Goal: Information Seeking & Learning: Learn about a topic

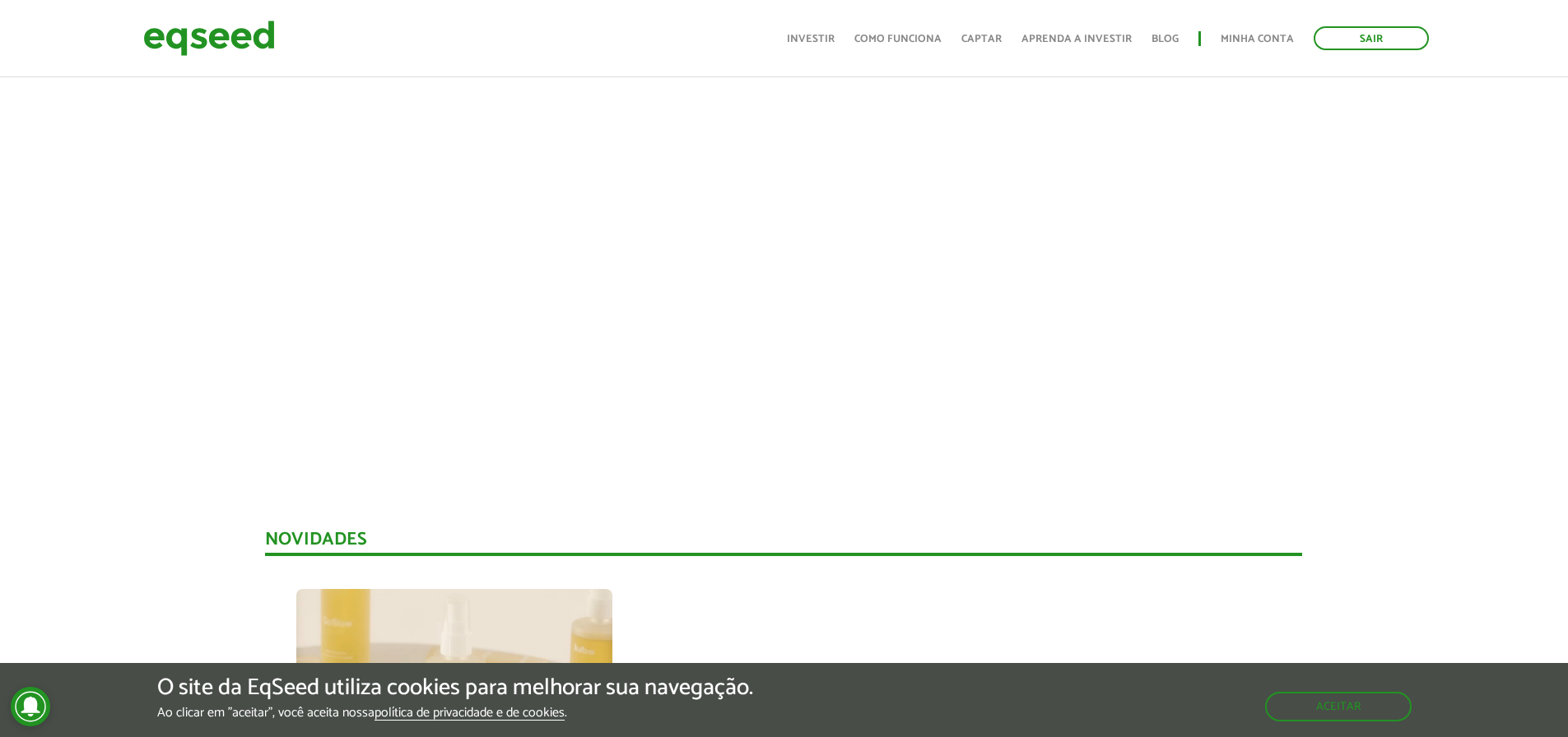
click at [221, 39] on img at bounding box center [209, 38] width 132 height 44
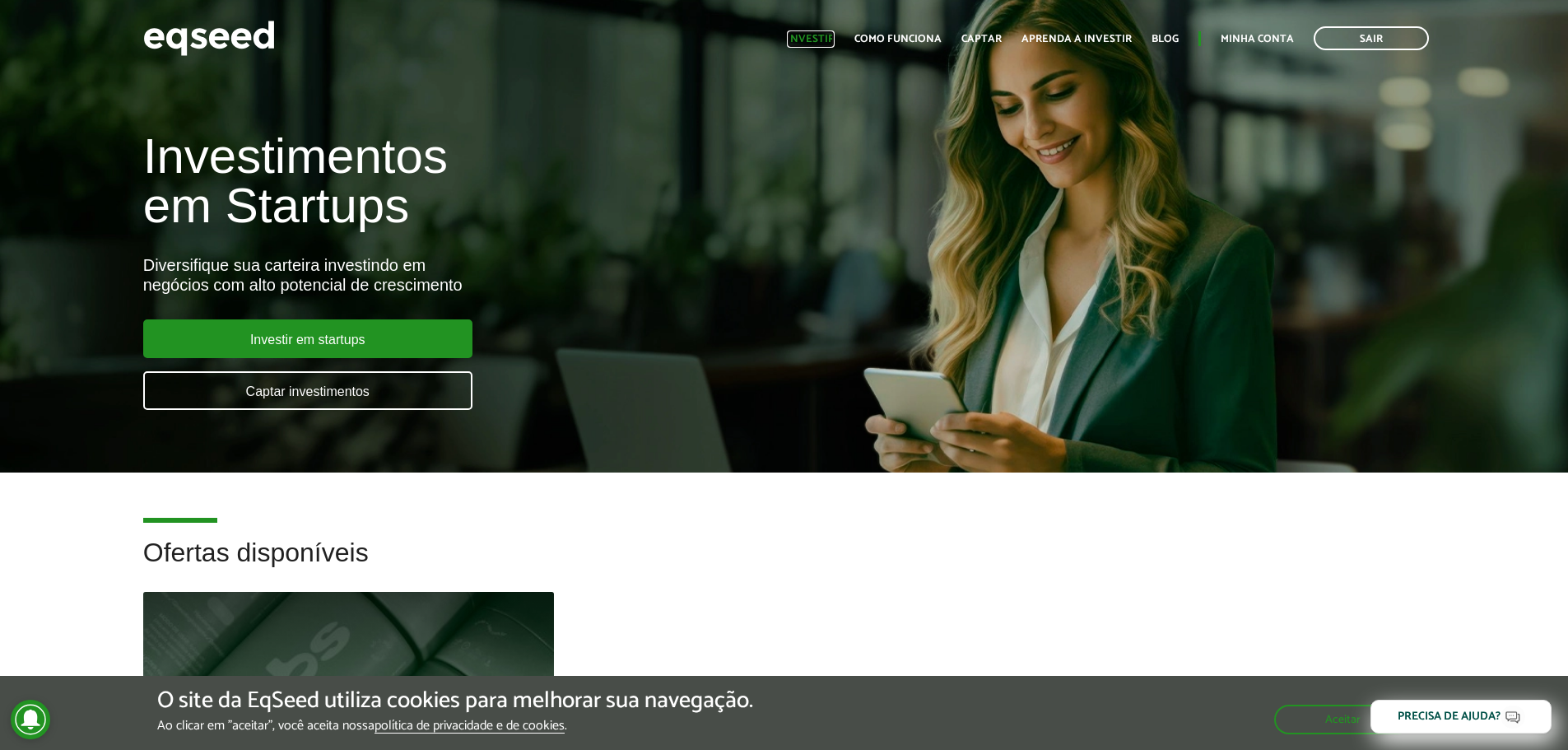
click at [806, 45] on link "Investir" at bounding box center [810, 39] width 47 height 11
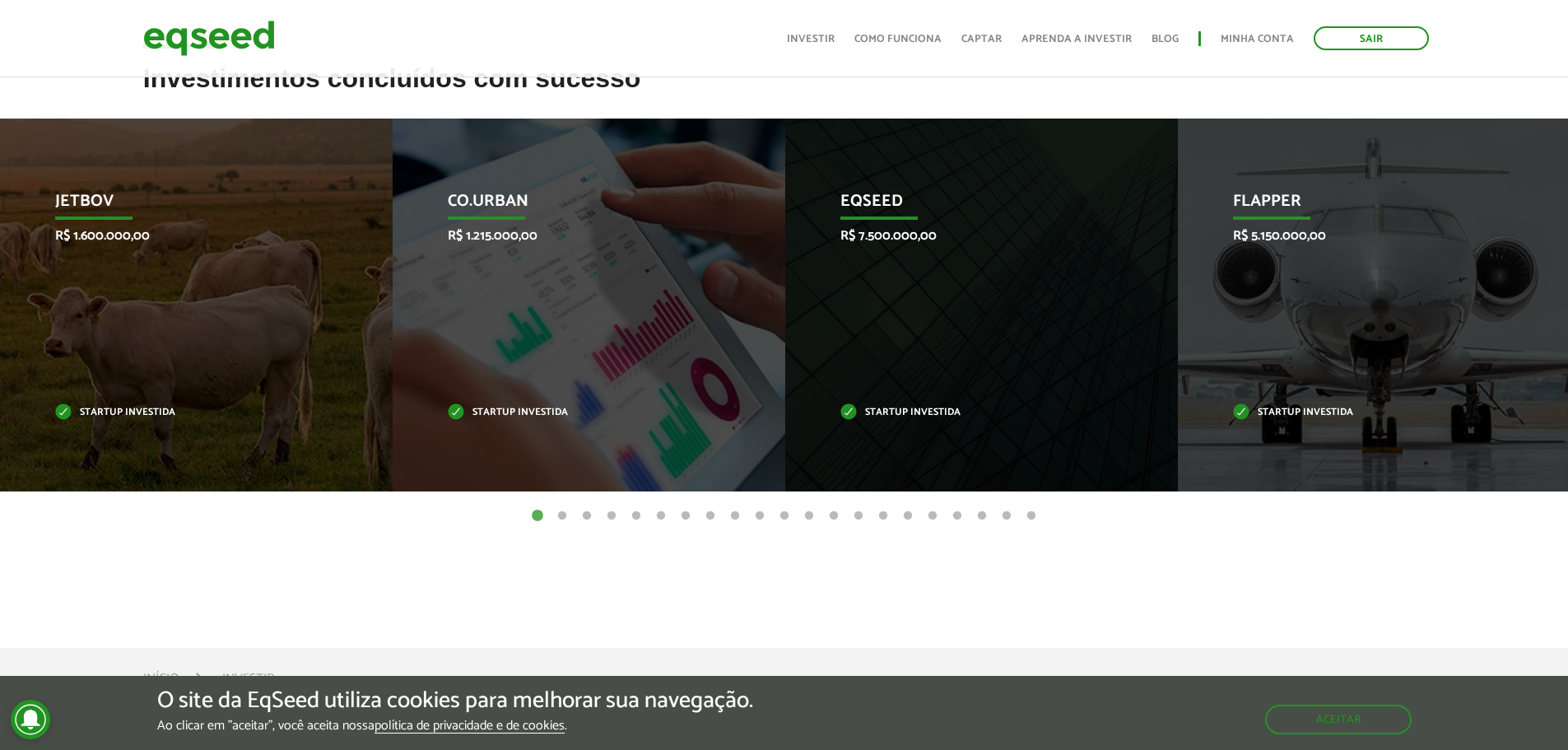
scroll to position [576, 0]
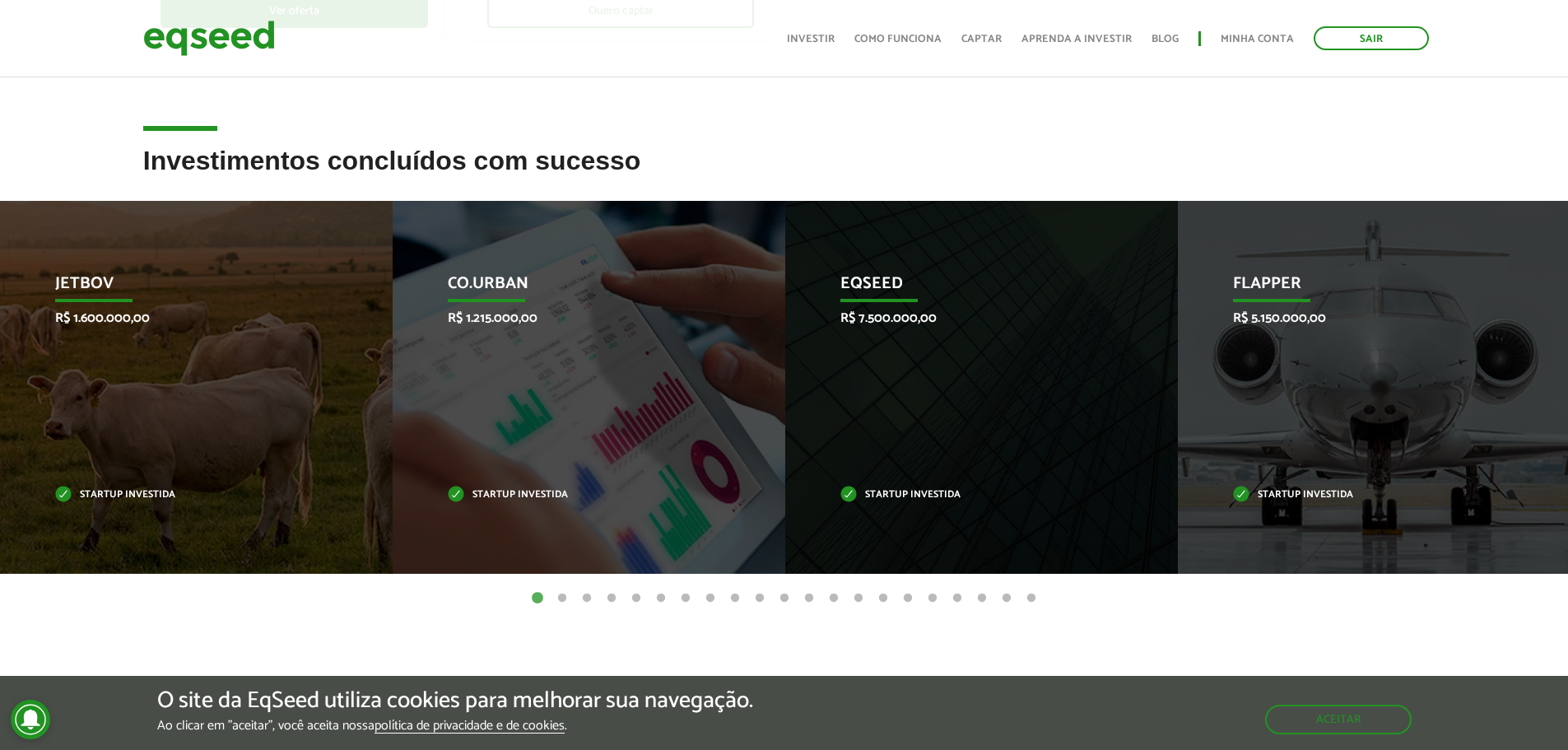
click at [564, 590] on button "2" at bounding box center [561, 598] width 16 height 16
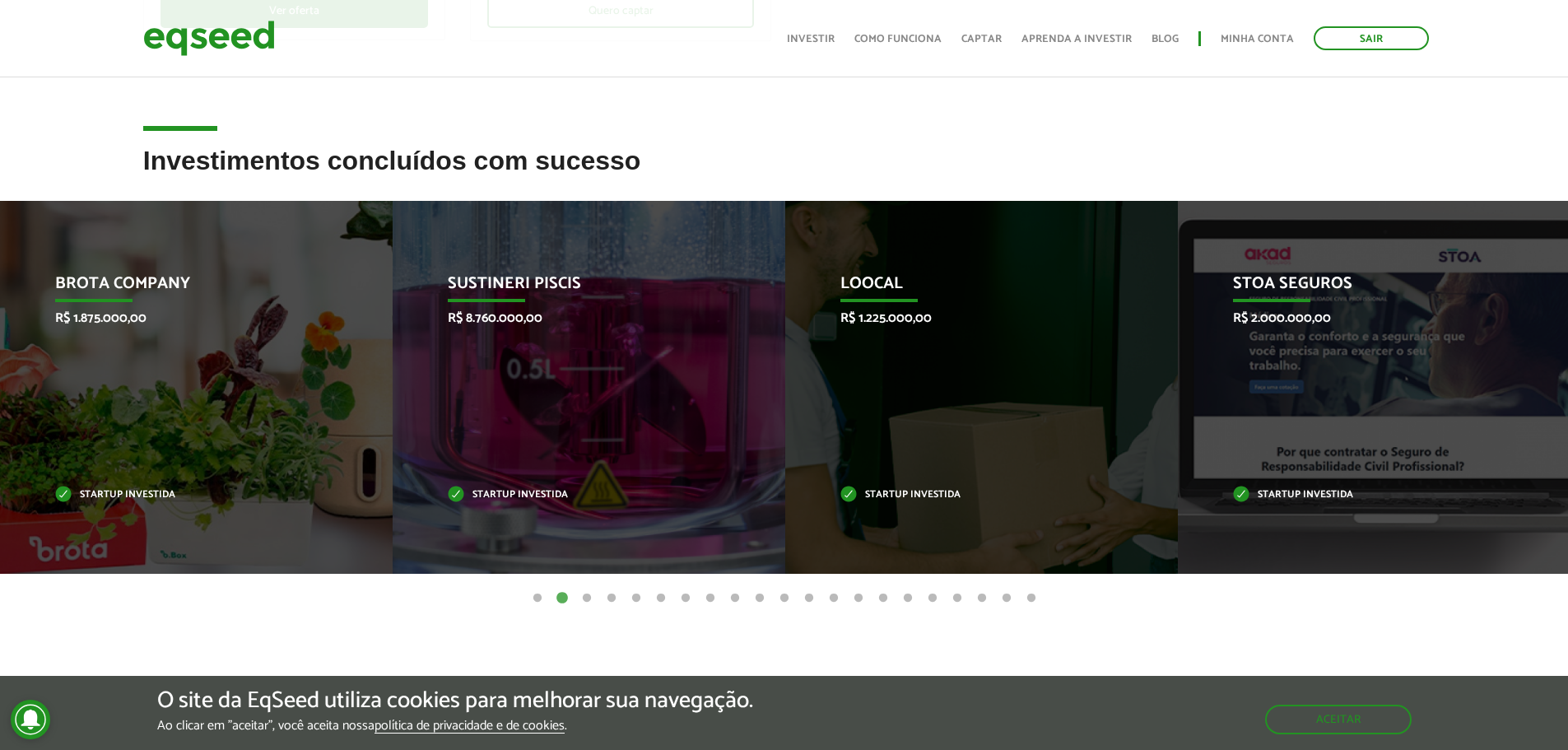
click at [589, 597] on button "3" at bounding box center [586, 598] width 16 height 16
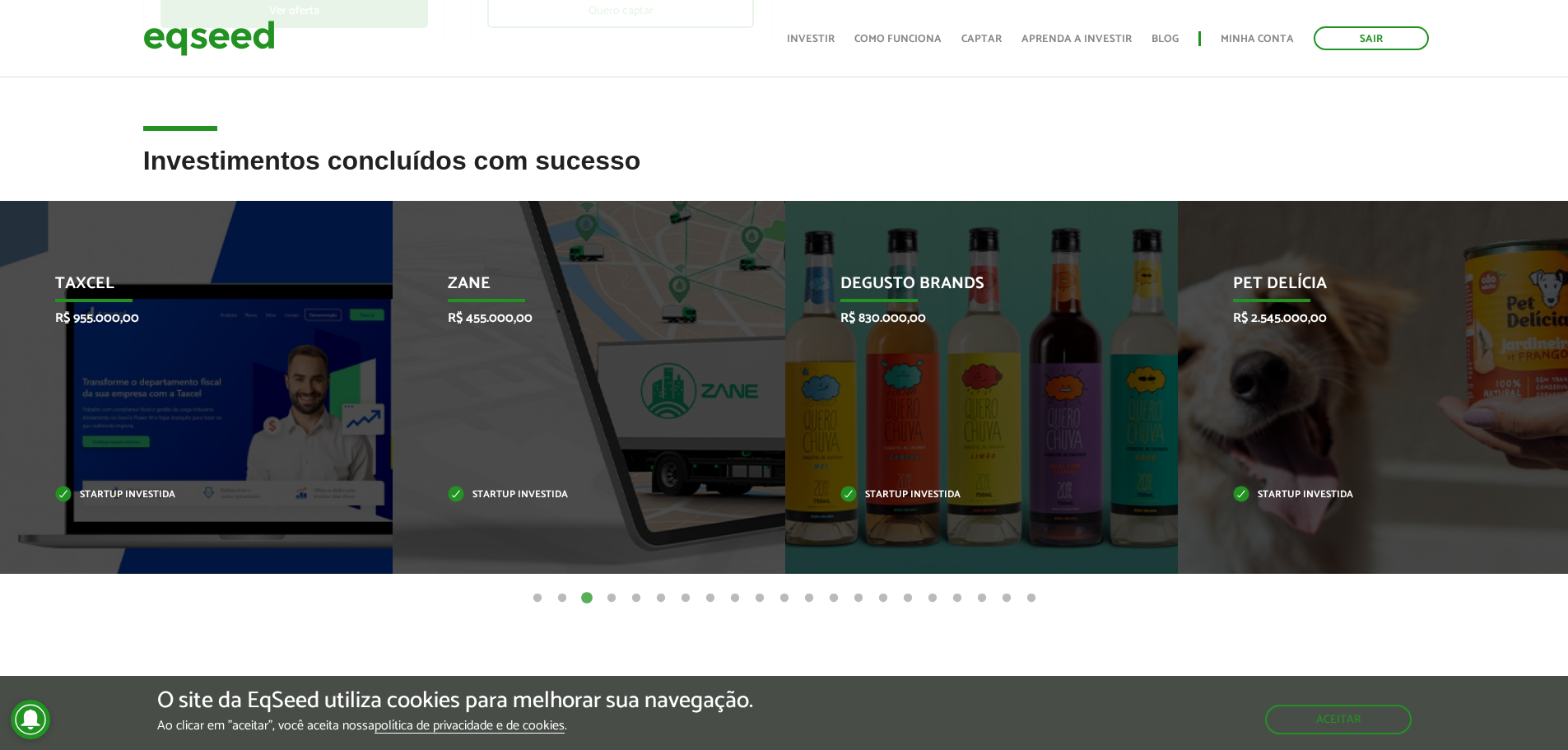
click at [623, 598] on ul "1 2 3 4 5 6 7 8 9 10 11 12 13 14 15 16 17 18 19 20 21" at bounding box center [784, 597] width 1568 height 18
click at [619, 595] on ul "1 2 3 4 5 6 7 8 9 10 11 12 13 14 15 16 17 18 19 20 21" at bounding box center [784, 597] width 1568 height 18
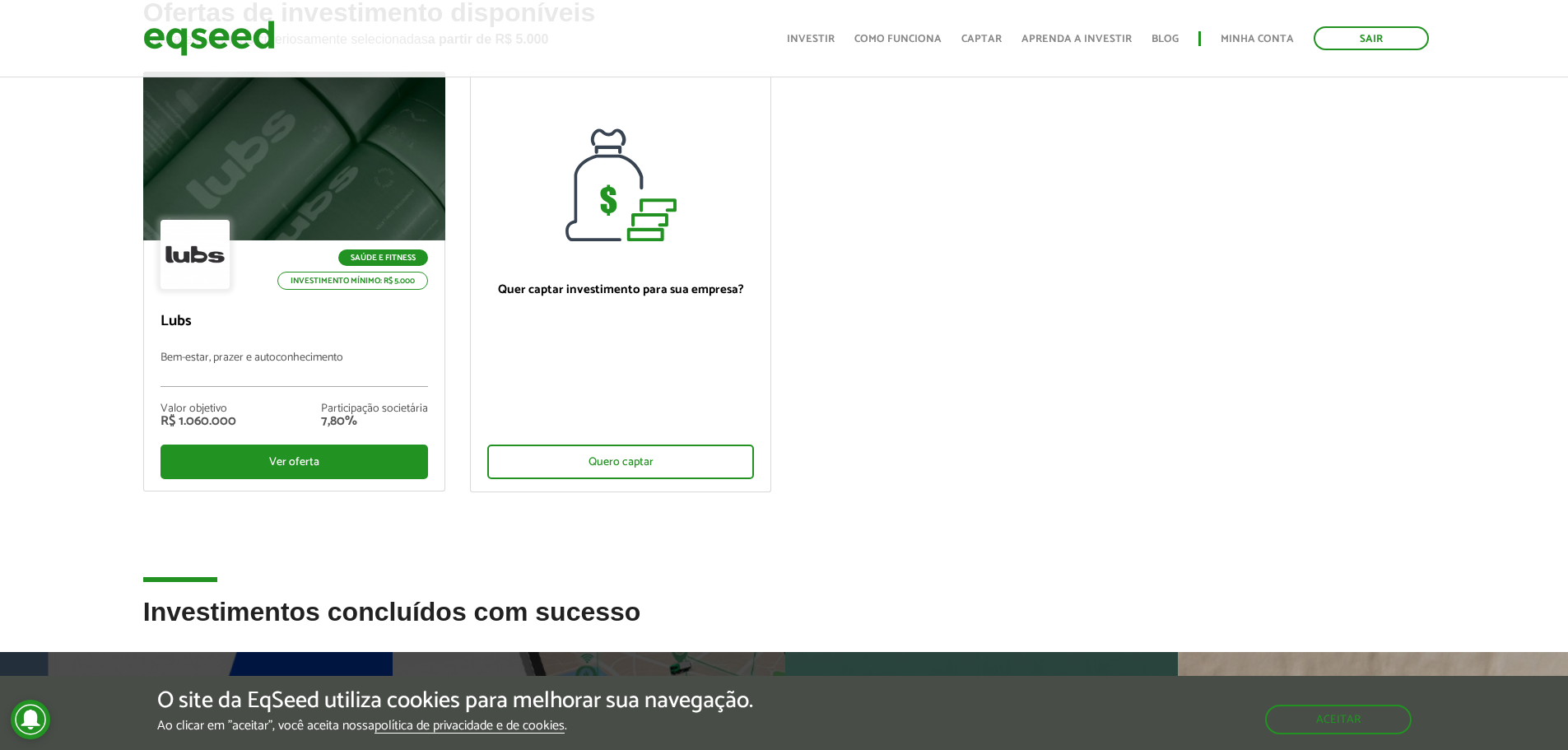
scroll to position [0, 0]
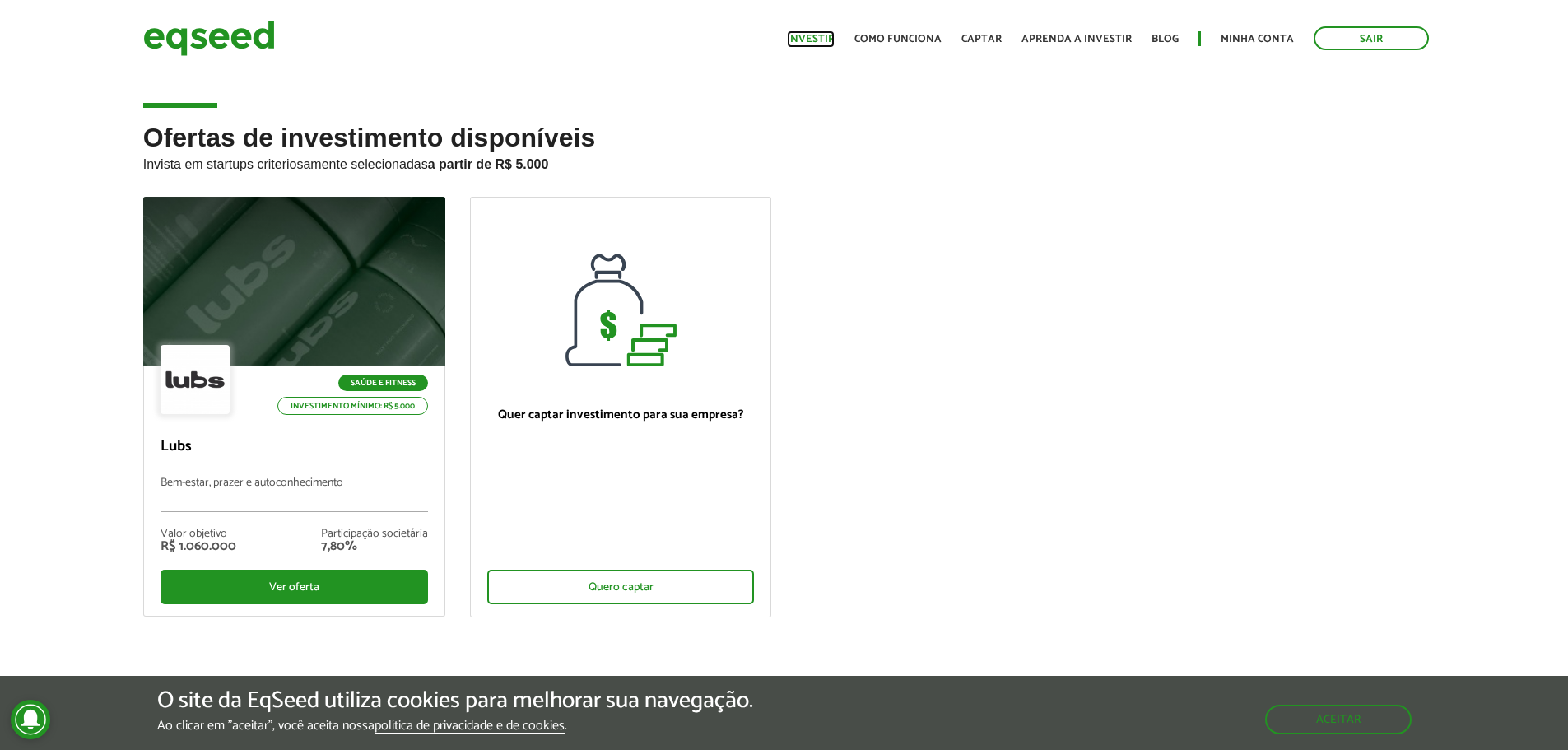
click at [832, 36] on link "Investir" at bounding box center [810, 39] width 47 height 11
click at [1339, 724] on button "Aceitar" at bounding box center [1339, 718] width 143 height 26
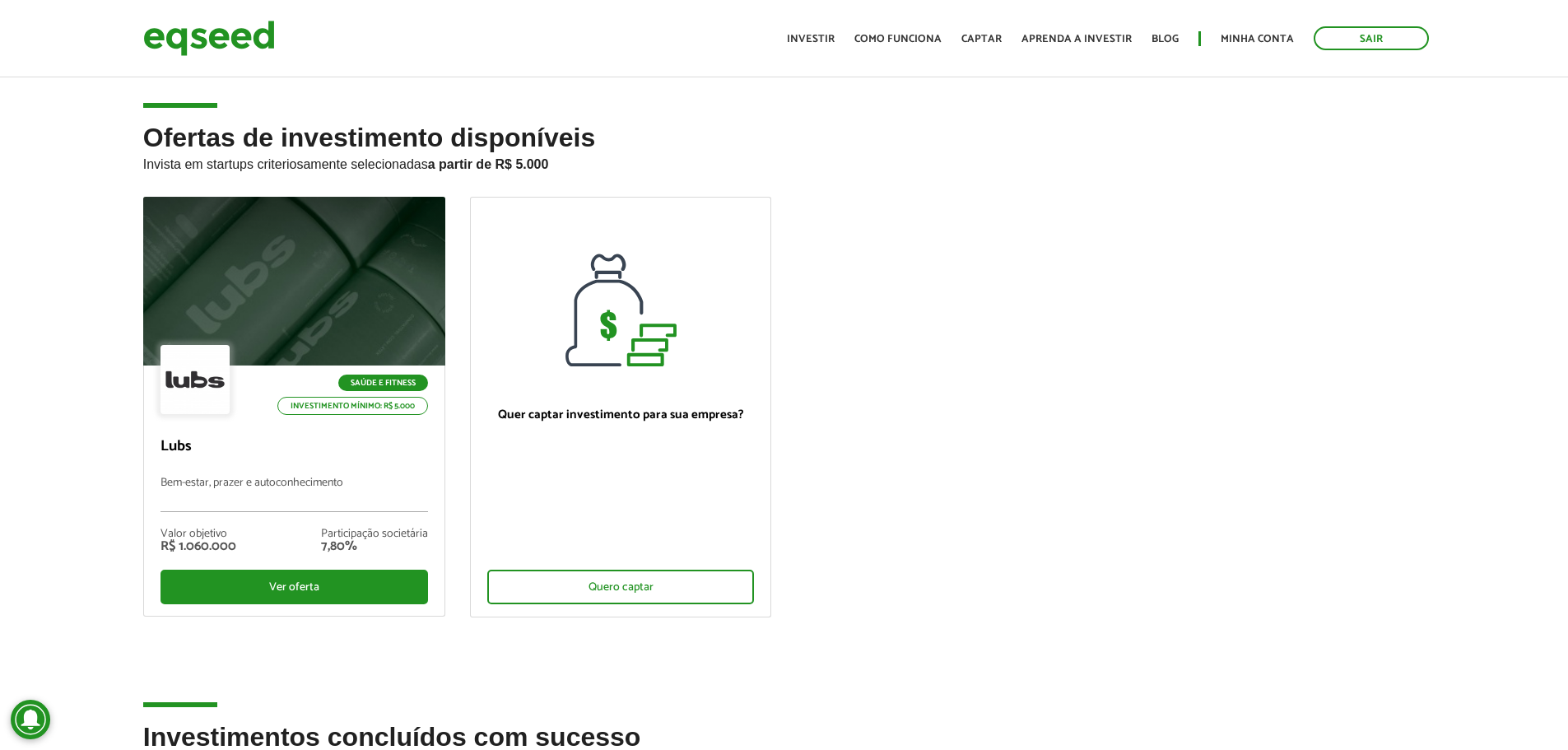
click at [338, 130] on h2 "Ofertas de investimento disponíveis Invista em startups criteriosamente selecio…" at bounding box center [784, 160] width 1282 height 74
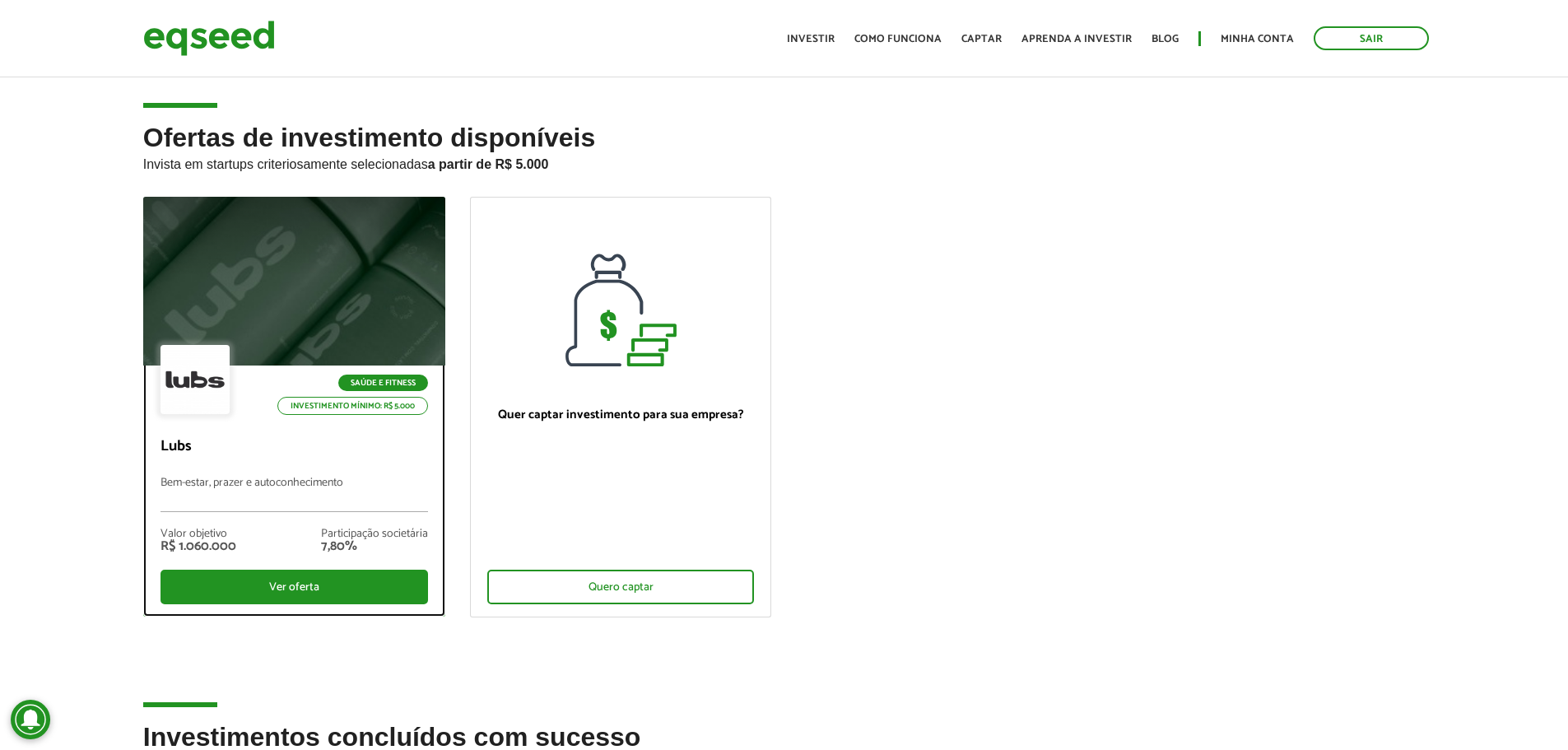
click at [325, 505] on p "Bem-estar, prazer e autoconhecimento" at bounding box center [295, 494] width 267 height 36
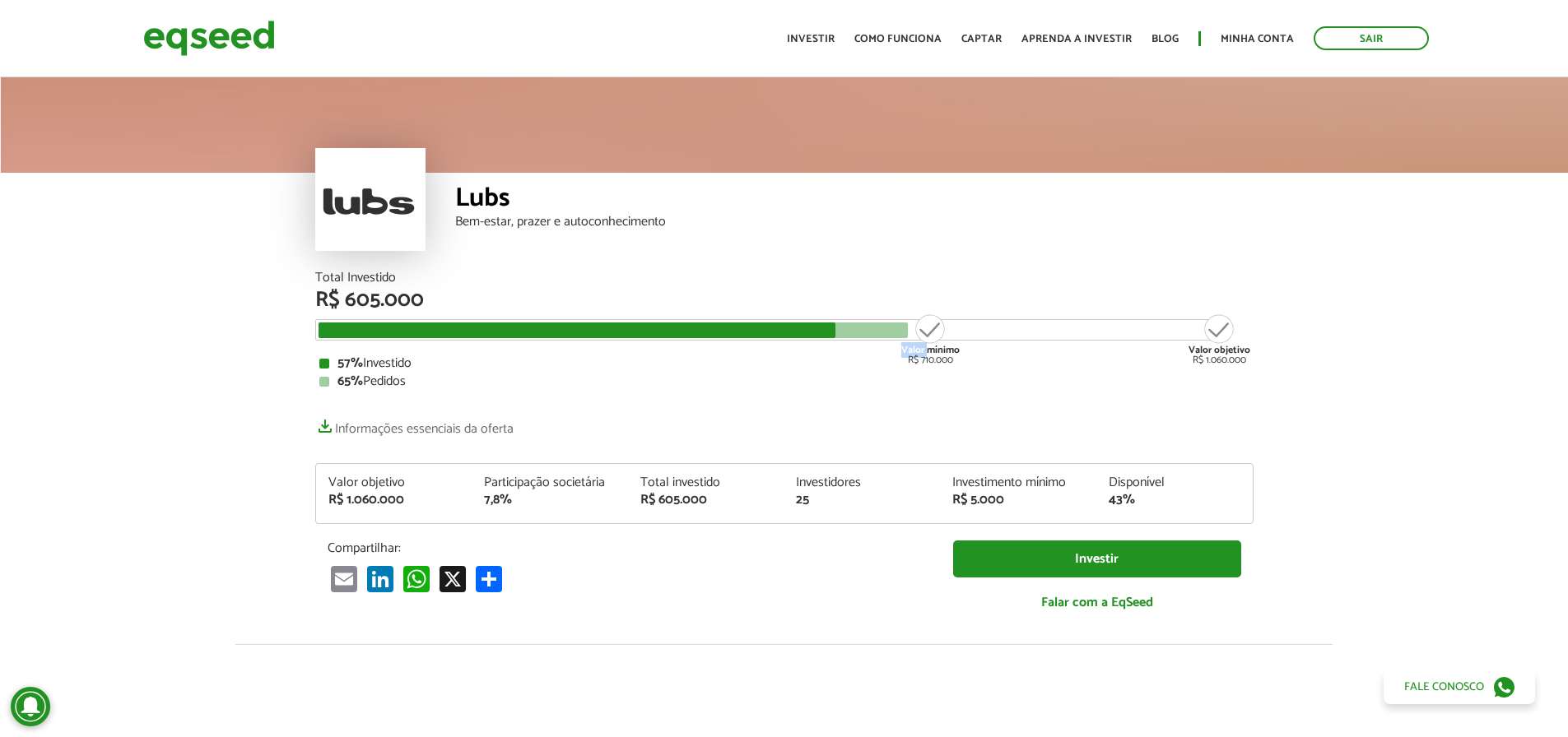
drag, startPoint x: 902, startPoint y: 331, endPoint x: 929, endPoint y: 329, distance: 27.1
click at [929, 329] on div "Valor mínimo R$ 710.000" at bounding box center [930, 339] width 62 height 52
click at [930, 326] on div "Valor mínimo R$ 710.000" at bounding box center [930, 339] width 62 height 52
click at [929, 327] on div "Valor mínimo R$ 710.000" at bounding box center [930, 339] width 62 height 52
click at [856, 331] on div at bounding box center [613, 330] width 589 height 15
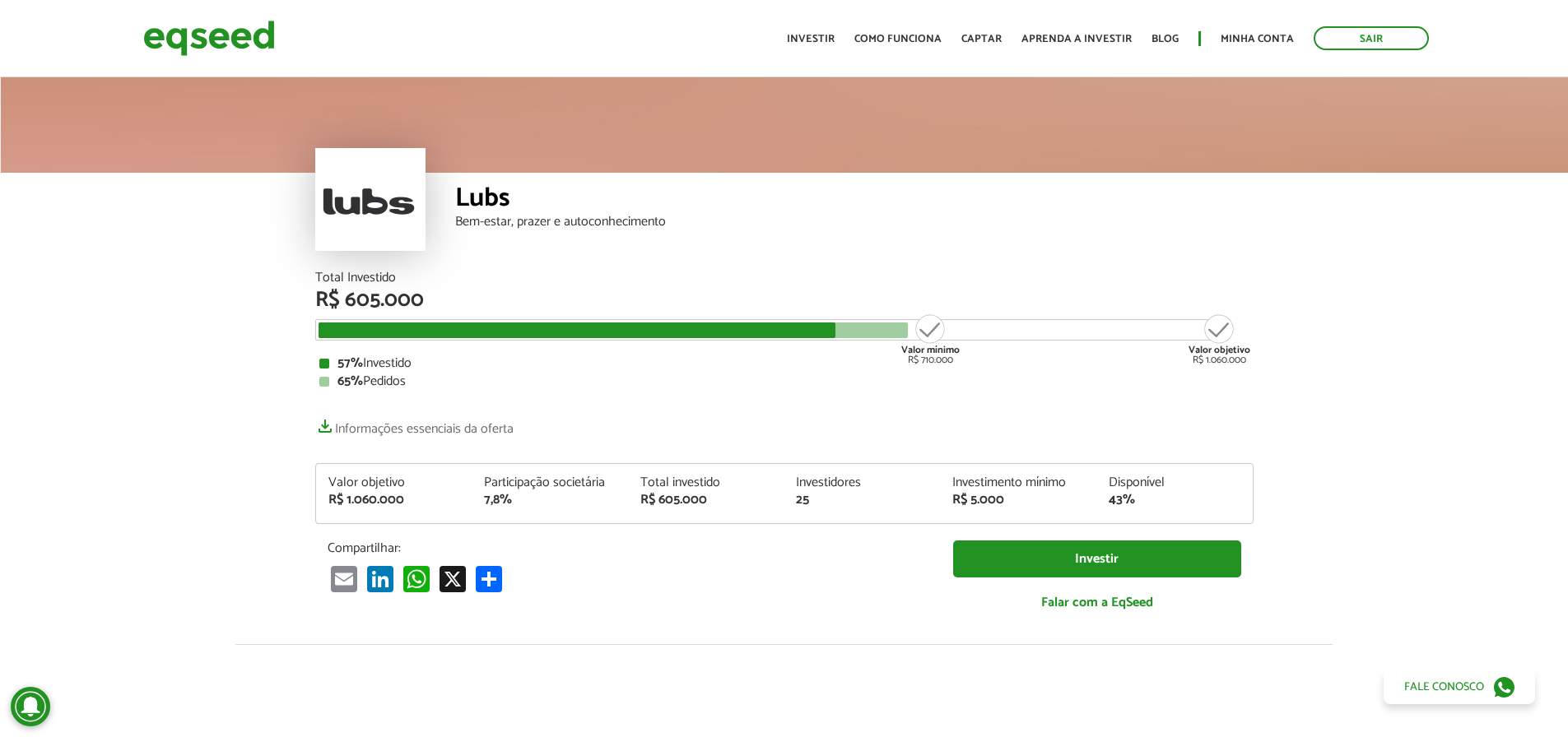
click at [856, 331] on div at bounding box center [613, 330] width 589 height 15
drag, startPoint x: 854, startPoint y: 330, endPoint x: 862, endPoint y: 326, distance: 8.9
click at [862, 326] on div at bounding box center [613, 330] width 589 height 15
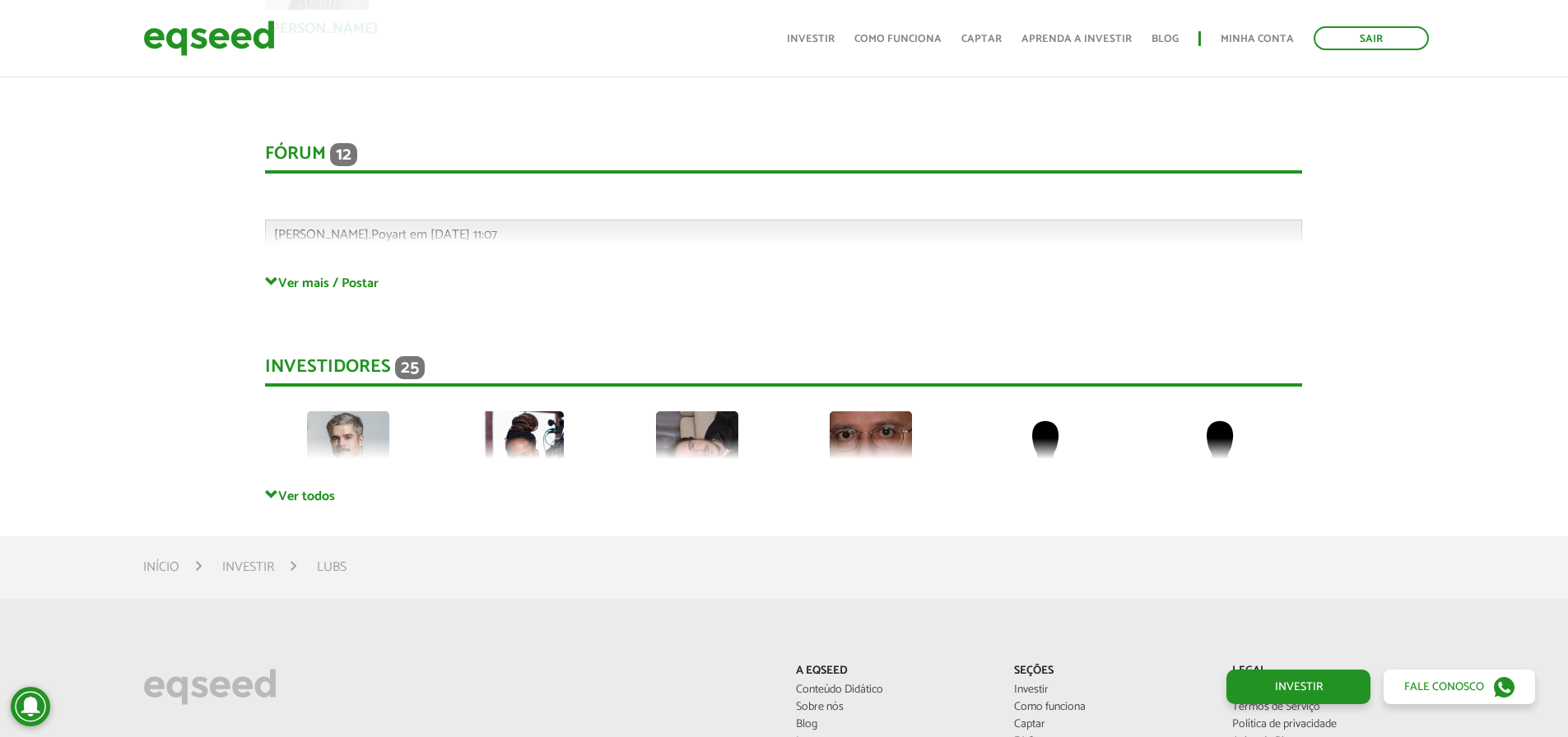
scroll to position [3865, 0]
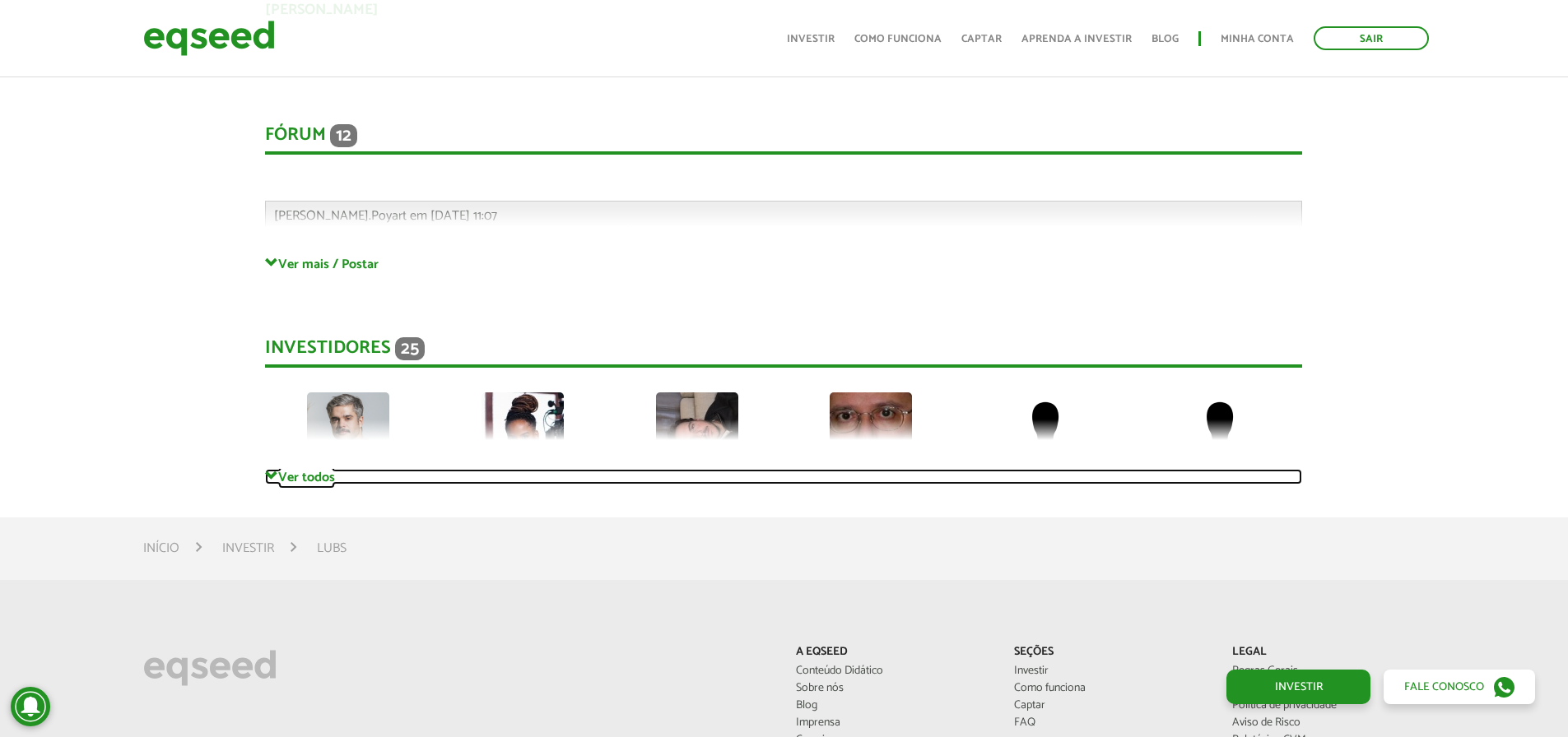
click at [301, 469] on link "Ver todos" at bounding box center [783, 476] width 1037 height 15
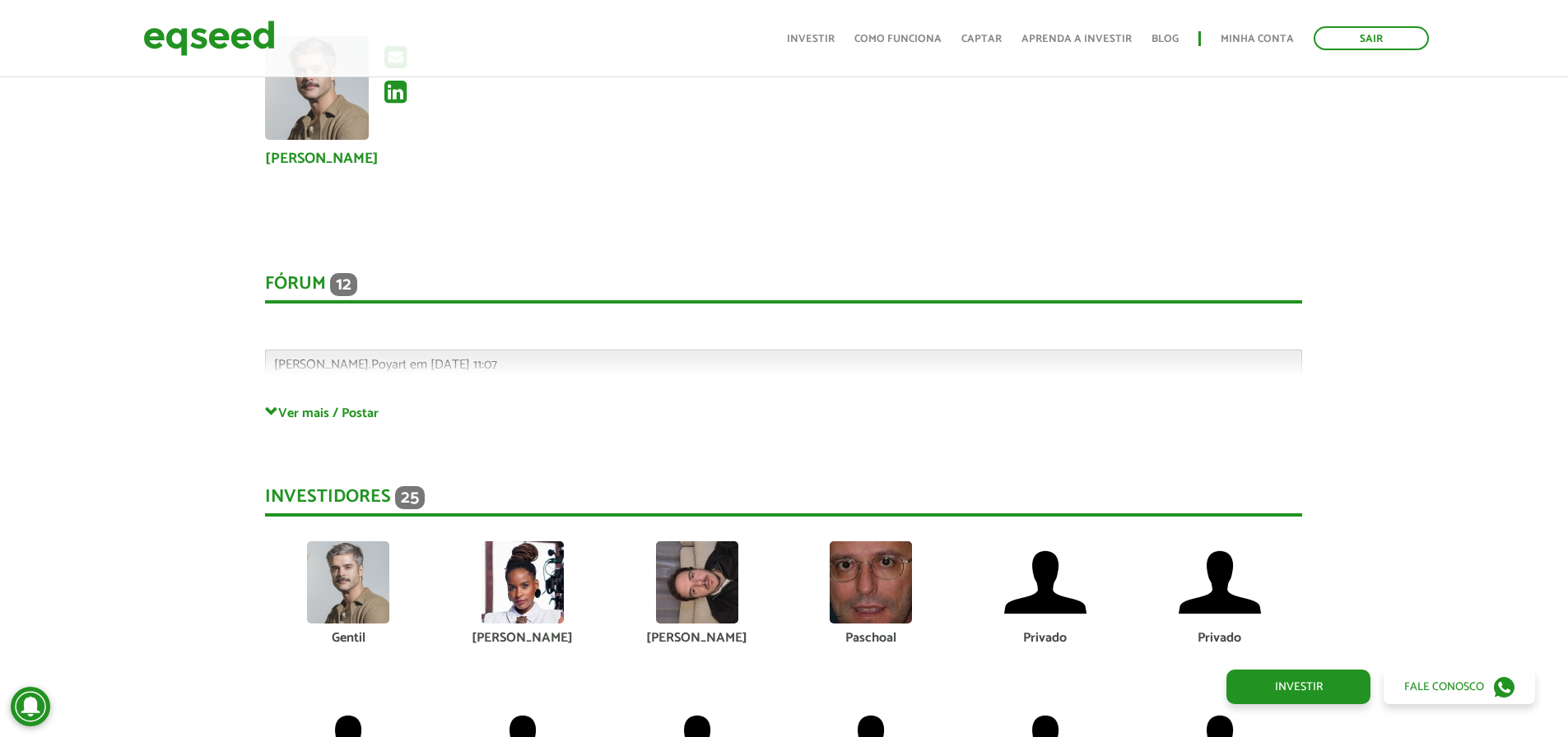
scroll to position [3618, 0]
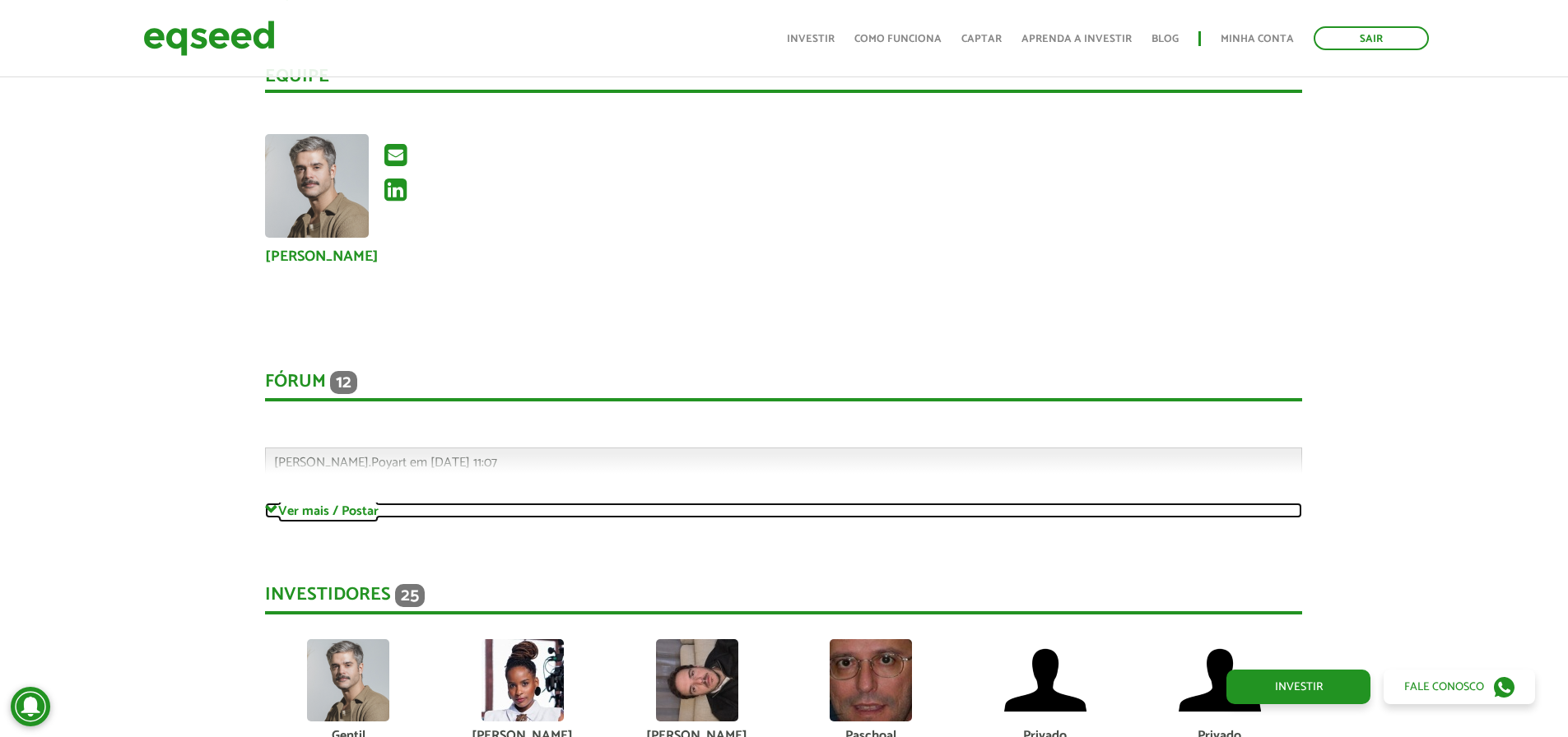
click at [368, 503] on link "Ver mais / Postar" at bounding box center [783, 510] width 1037 height 15
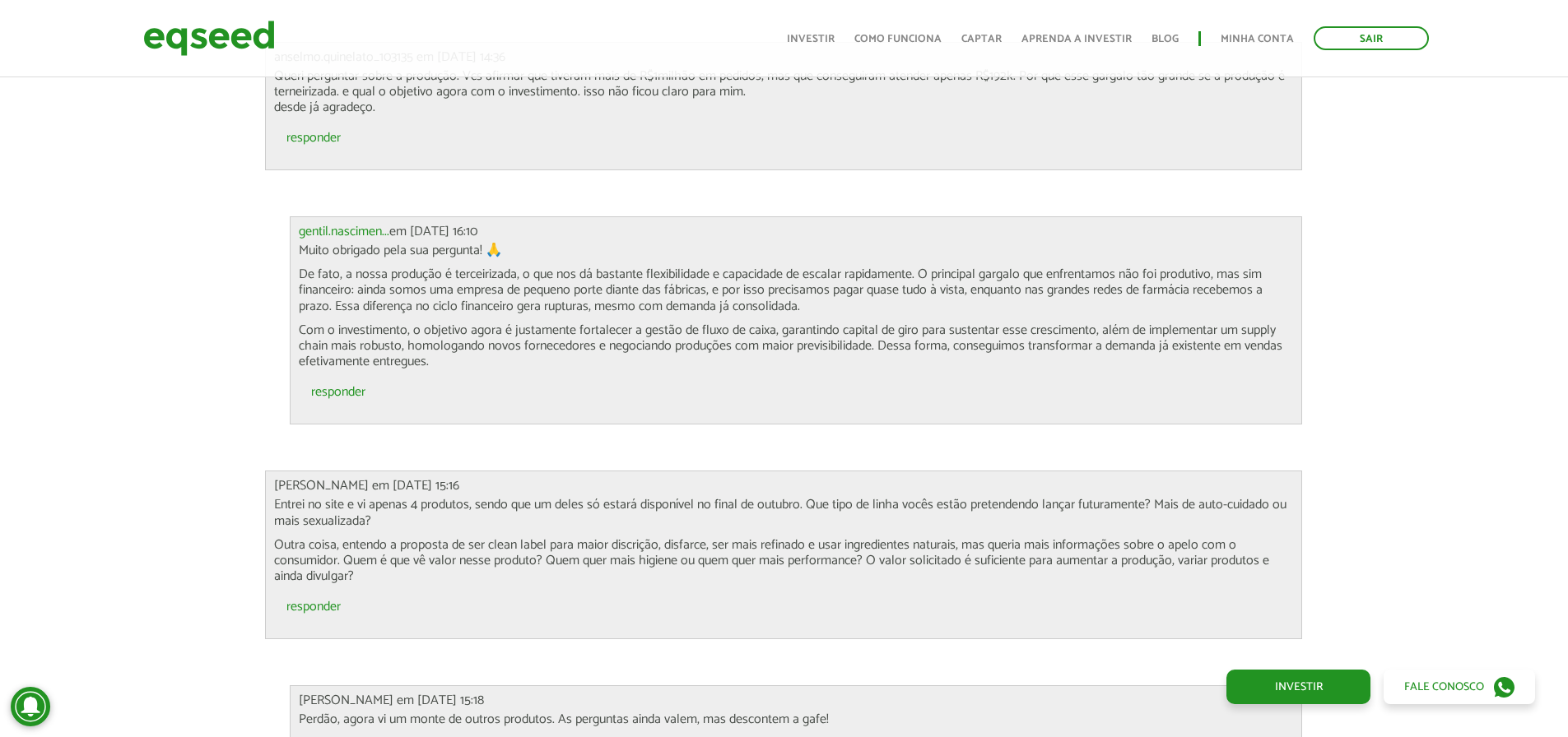
scroll to position [4358, 0]
